Goal: Task Accomplishment & Management: Use online tool/utility

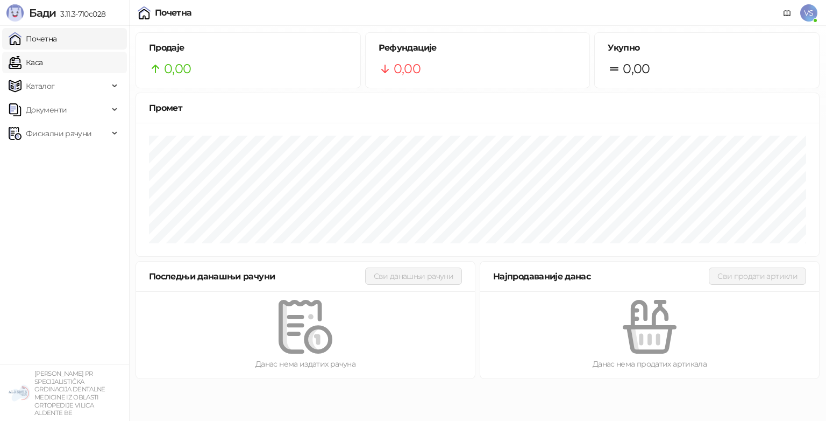
click at [42, 60] on link "Каса" at bounding box center [26, 63] width 34 height 22
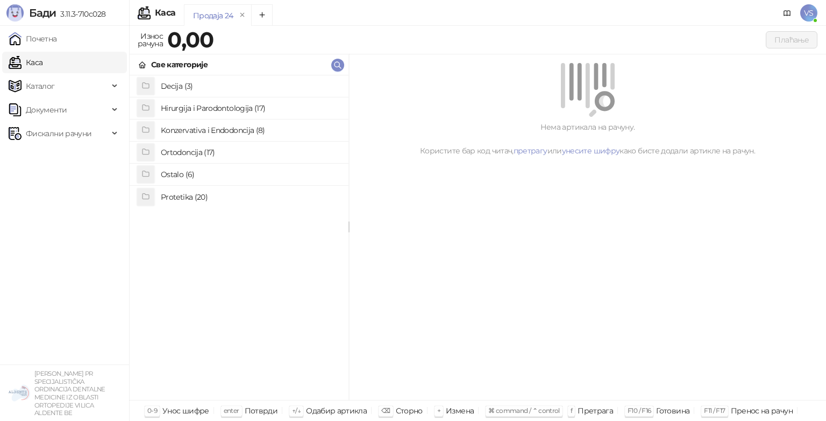
click at [176, 110] on h4 "Hirurgija i Parodontologija (17)" at bounding box center [250, 107] width 179 height 17
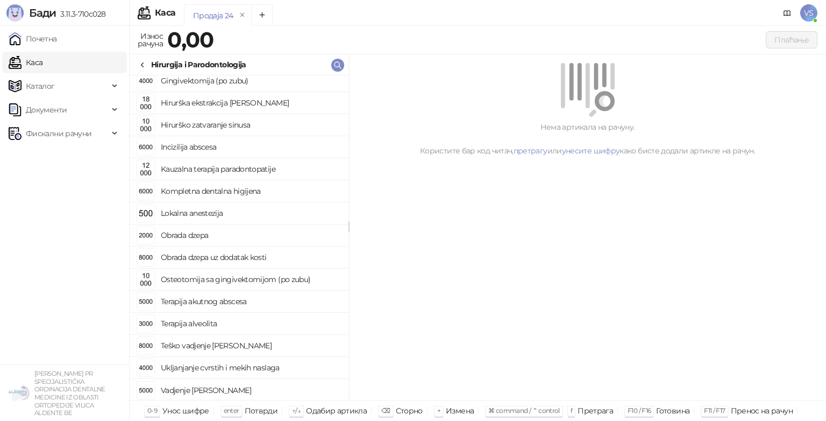
scroll to position [50, 0]
